Goal: Check status: Check status

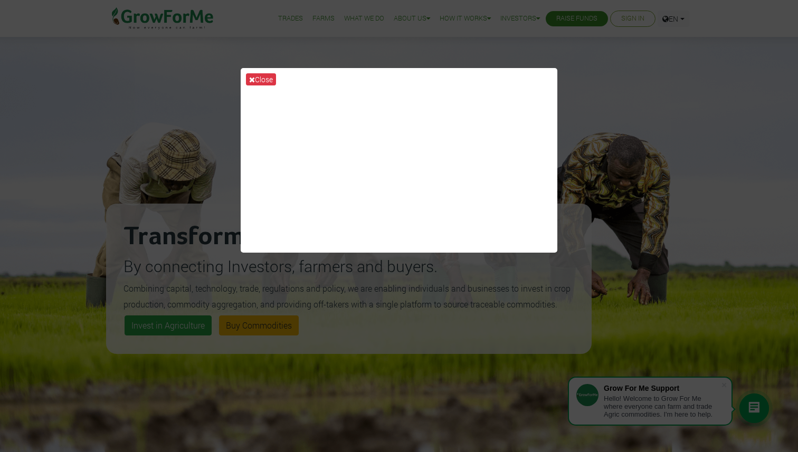
click at [637, 155] on div "Close" at bounding box center [399, 226] width 798 height 452
click at [263, 76] on button "Close" at bounding box center [261, 79] width 30 height 12
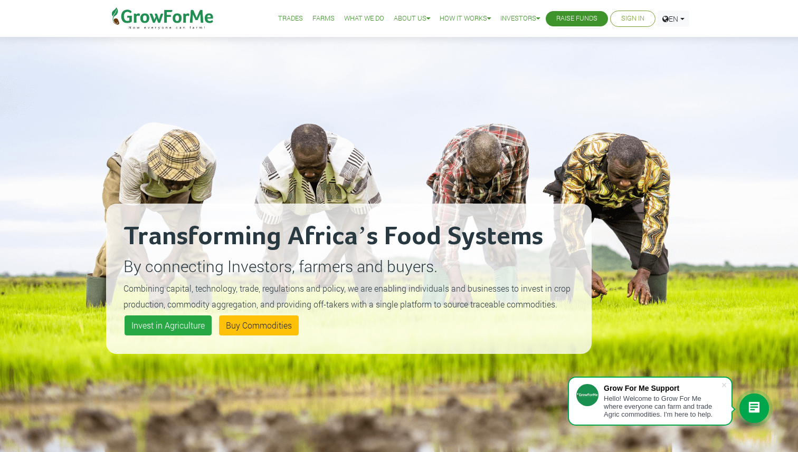
click at [630, 18] on link "Sign In" at bounding box center [632, 18] width 23 height 11
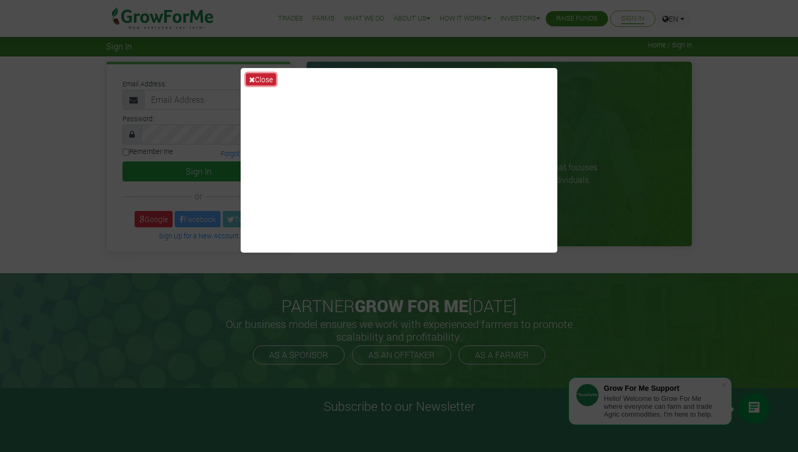
click at [268, 76] on button "Close" at bounding box center [261, 79] width 30 height 12
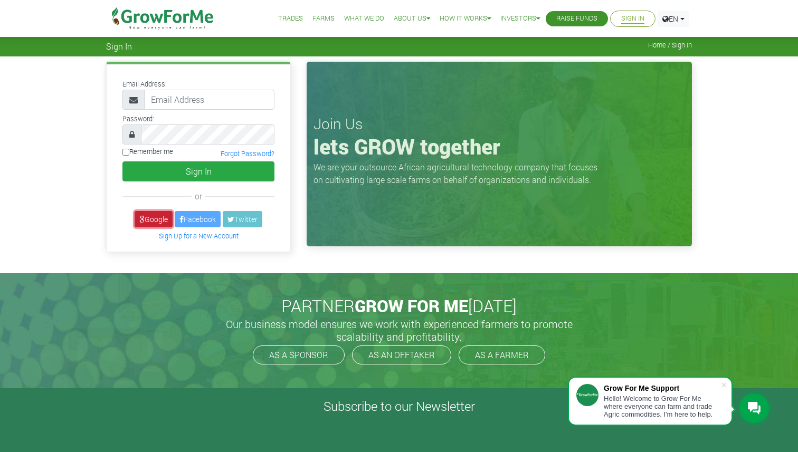
click at [153, 221] on link "Google" at bounding box center [154, 219] width 38 height 16
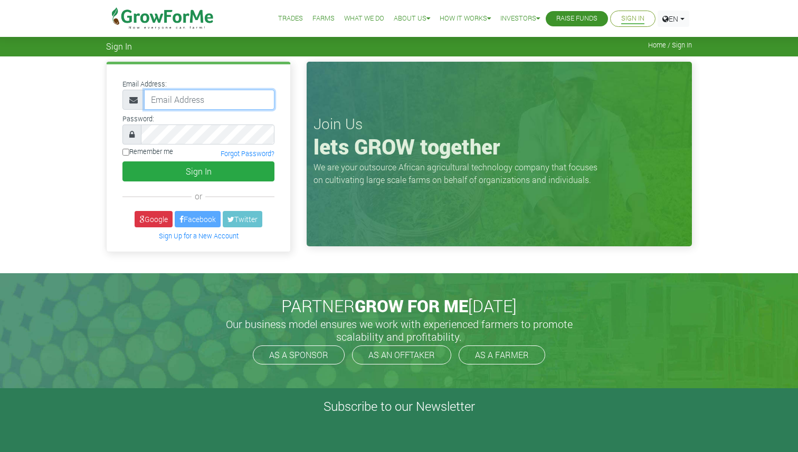
click at [191, 97] on input "email" at bounding box center [209, 100] width 130 height 20
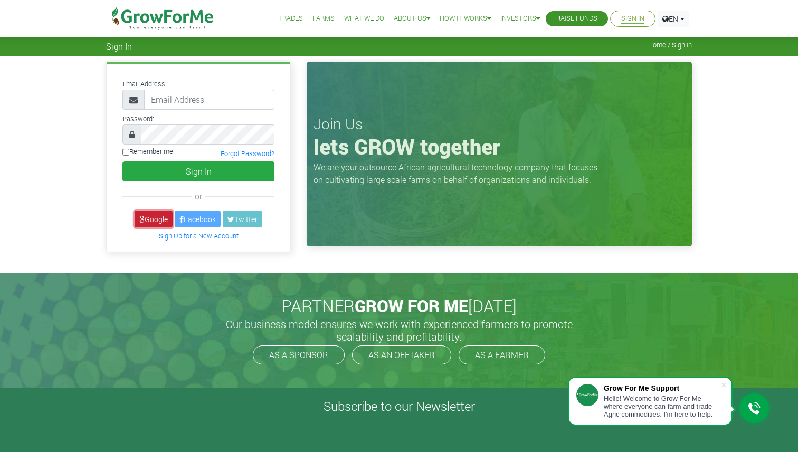
click at [157, 218] on link "Google" at bounding box center [154, 219] width 38 height 16
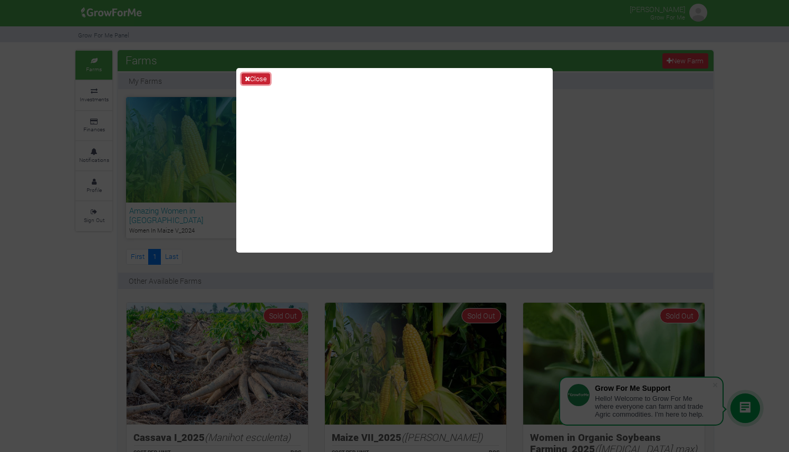
click at [260, 76] on button "Close" at bounding box center [256, 79] width 28 height 12
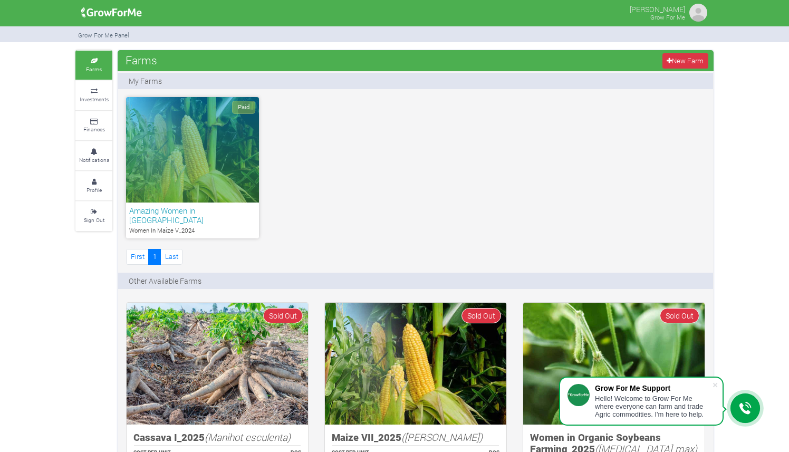
click at [189, 207] on h6 "Amazing Women in [GEOGRAPHIC_DATA]" at bounding box center [192, 215] width 127 height 19
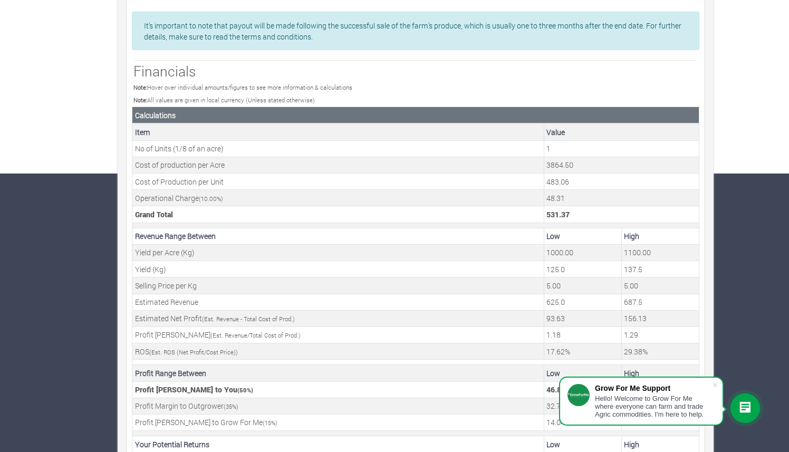
scroll to position [314, 0]
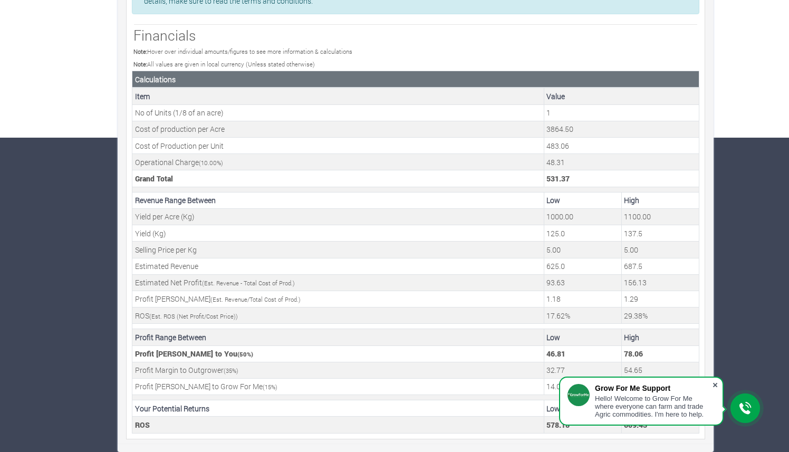
click at [717, 383] on span at bounding box center [715, 385] width 11 height 11
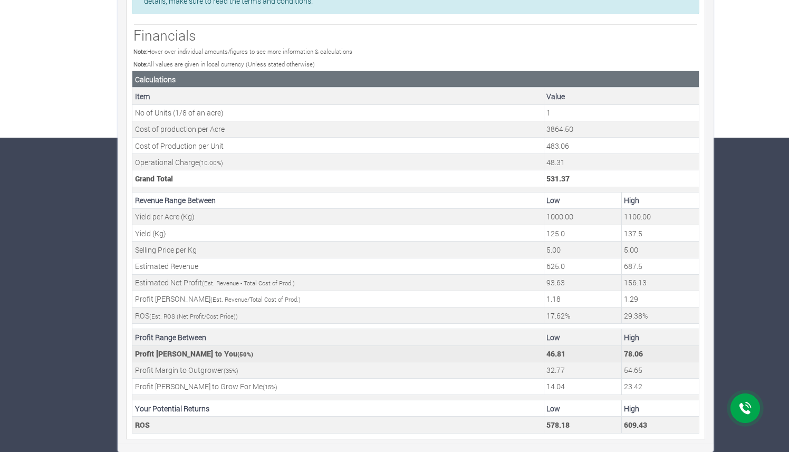
scroll to position [0, 0]
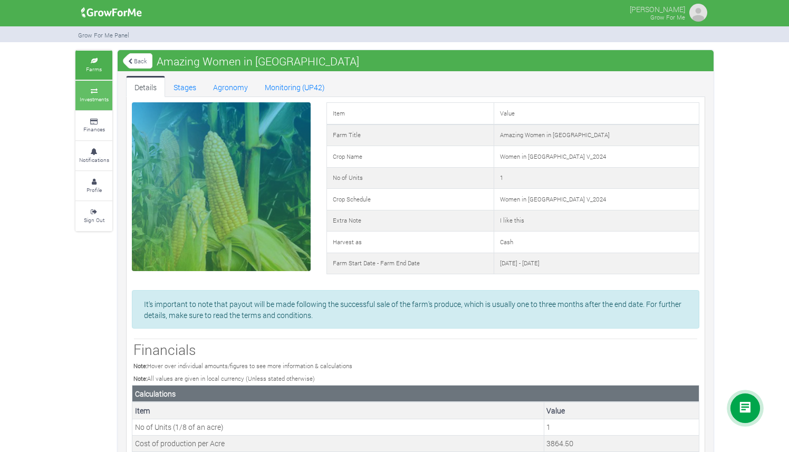
click at [99, 92] on icon at bounding box center [94, 91] width 32 height 5
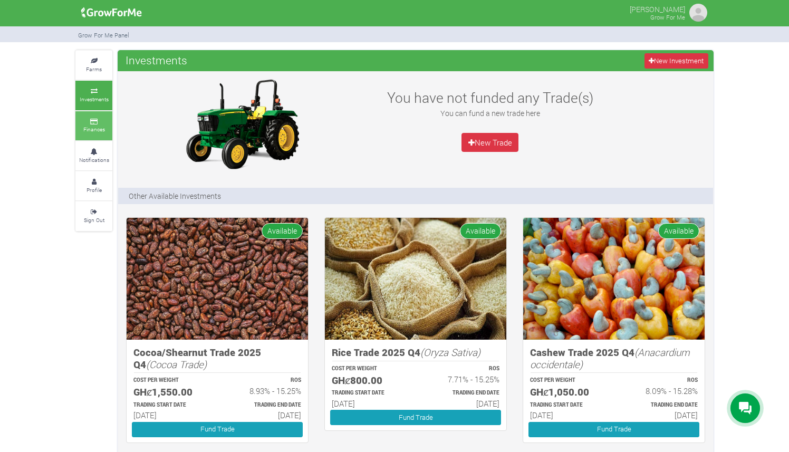
click at [94, 127] on small "Finances" at bounding box center [94, 129] width 22 height 7
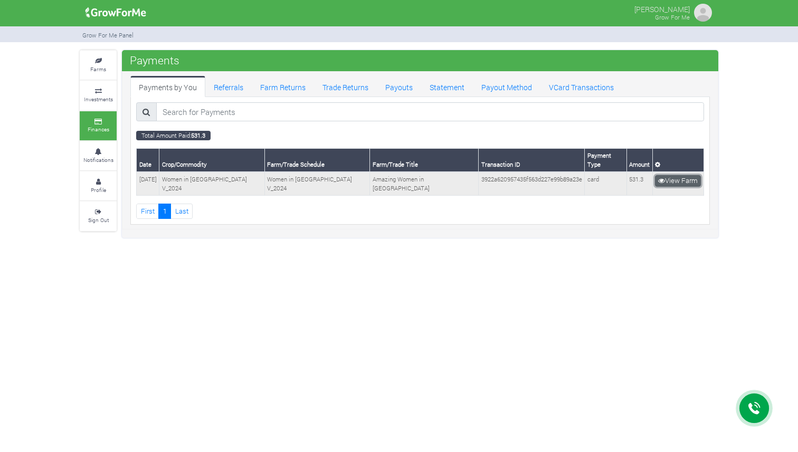
click at [673, 175] on link "View Farm" at bounding box center [678, 181] width 46 height 12
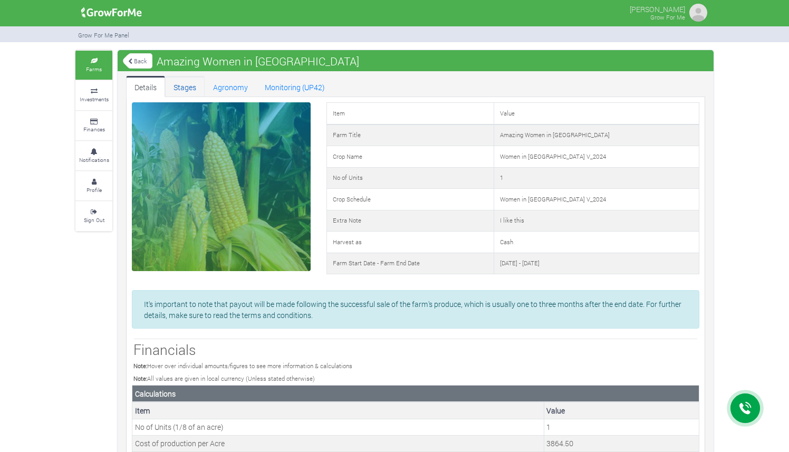
click at [189, 86] on link "Stages" at bounding box center [185, 86] width 40 height 21
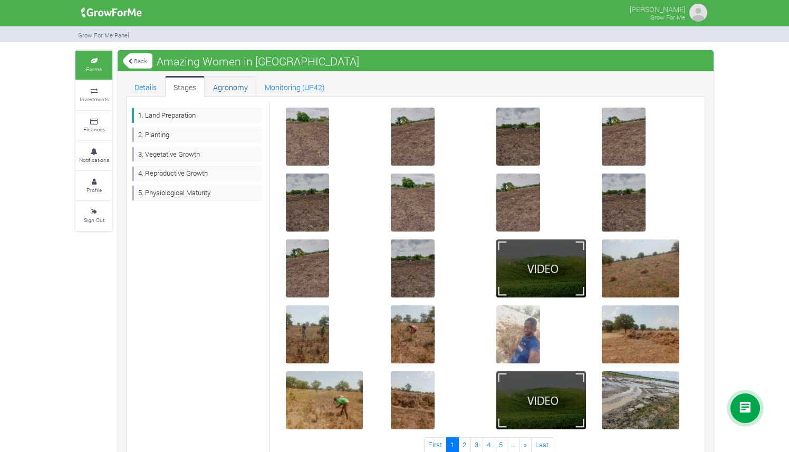
click at [239, 89] on link "Agronomy" at bounding box center [231, 86] width 52 height 21
click at [296, 87] on link "Monitoring (UP42)" at bounding box center [294, 86] width 77 height 21
click at [93, 160] on small "Notifications" at bounding box center [94, 159] width 30 height 7
